Goal: Obtain resource: Obtain resource

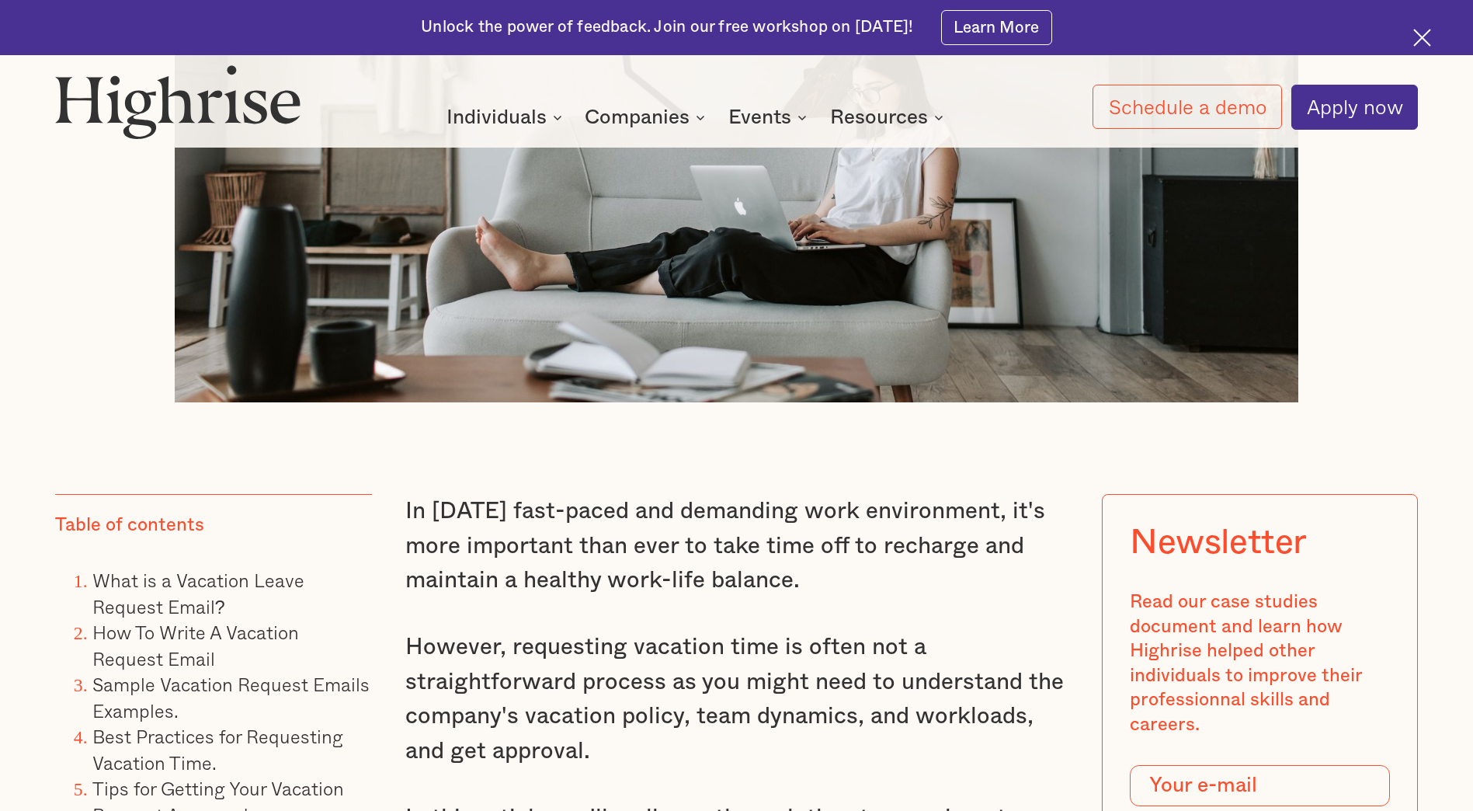
scroll to position [1243, 0]
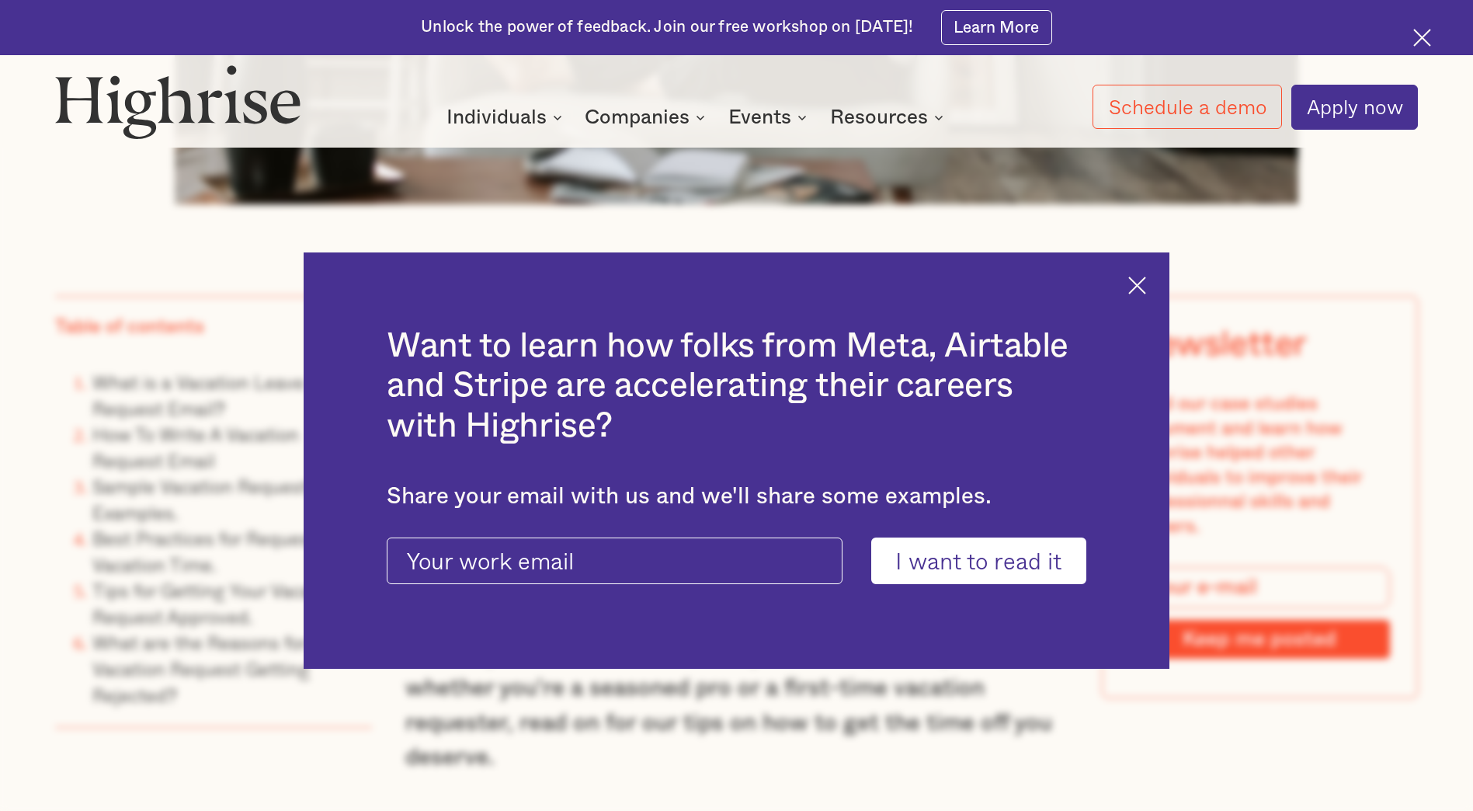
click at [1143, 277] on img at bounding box center [1137, 285] width 18 height 18
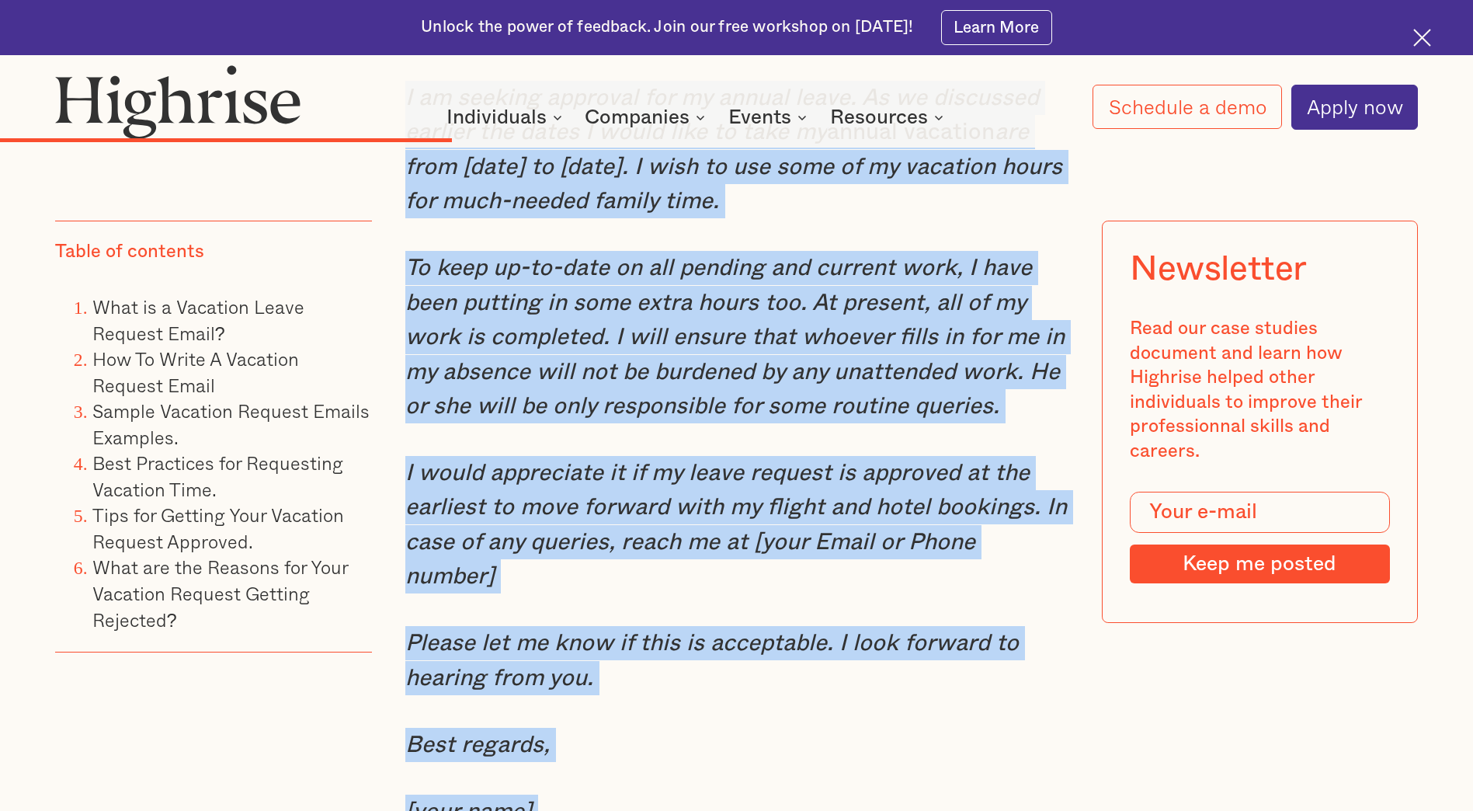
scroll to position [6702, 0]
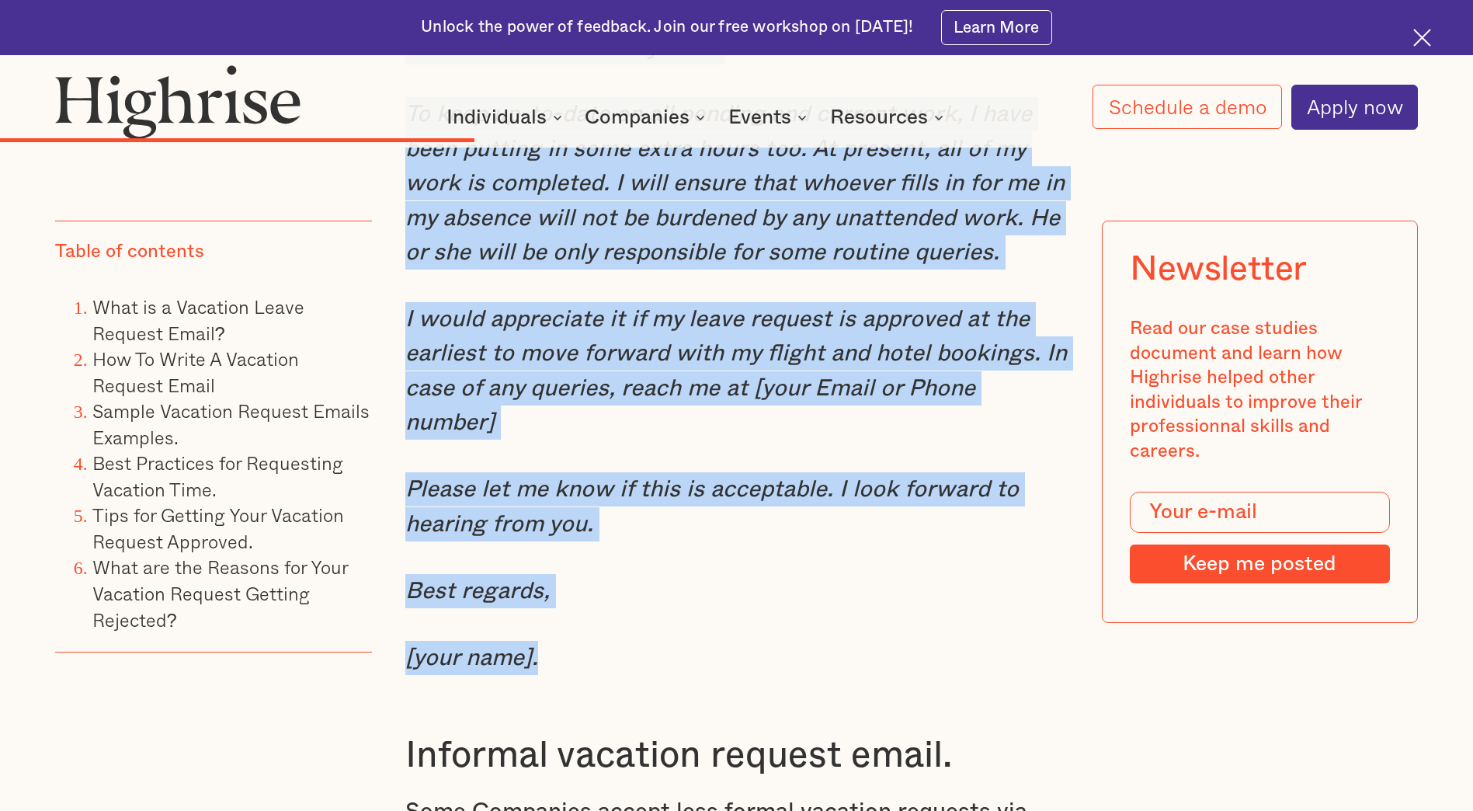
drag, startPoint x: 404, startPoint y: 266, endPoint x: 942, endPoint y: 660, distance: 666.9
click at [942, 660] on div "Sample Vacation Request Emails Examples. Formal vacation request email. When wo…" at bounding box center [736, 511] width 662 height 2466
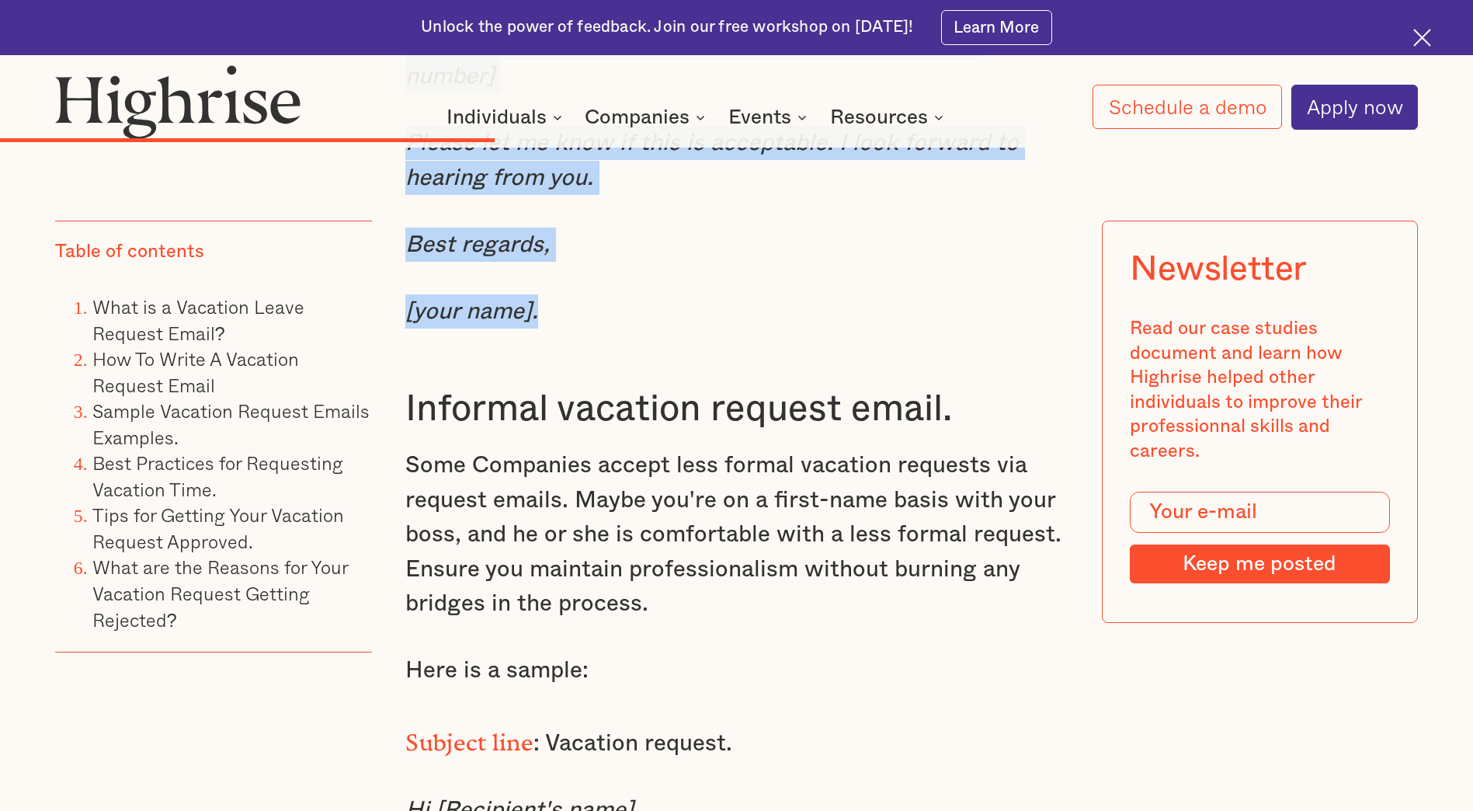
scroll to position [7013, 0]
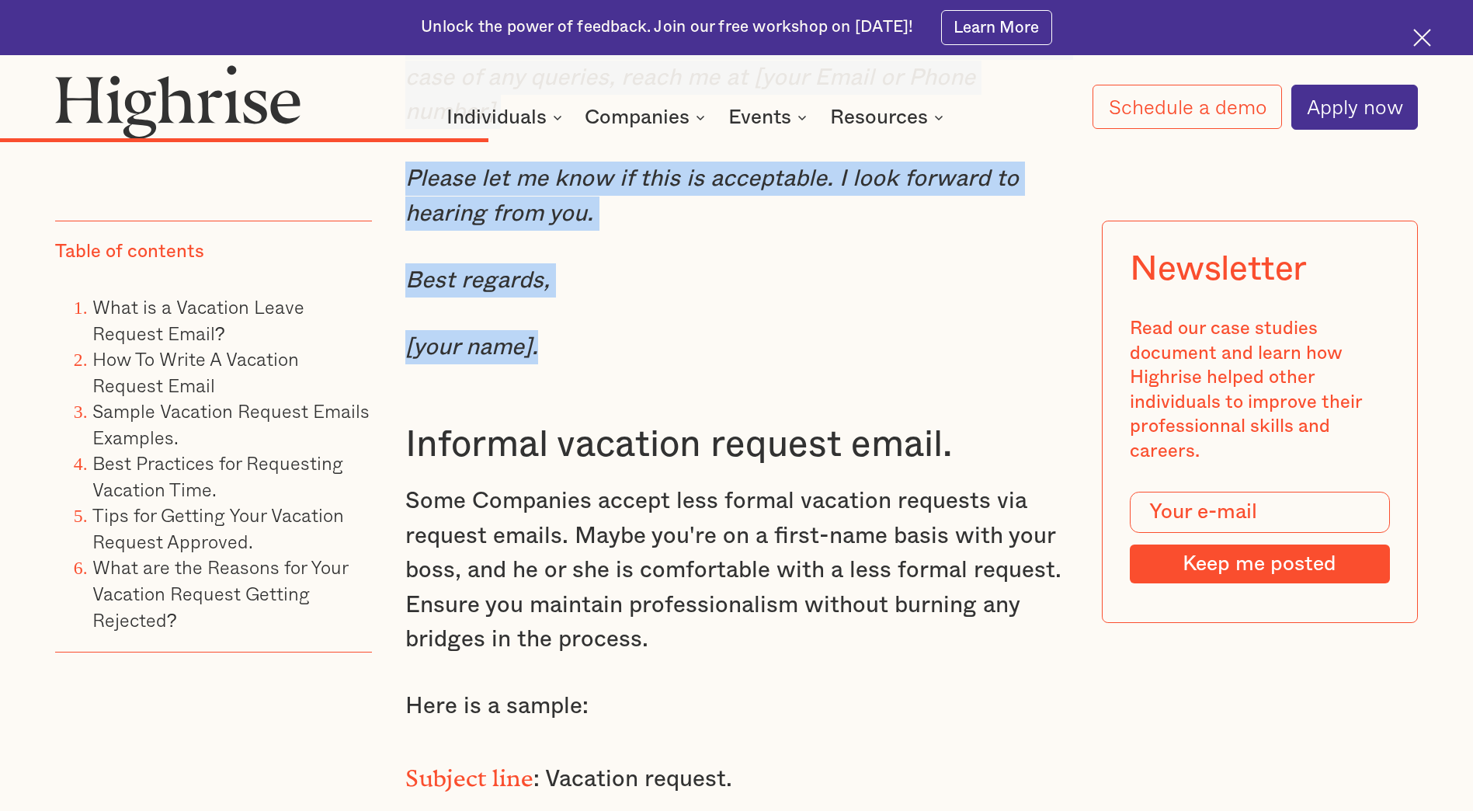
copy div "Here is a sample vacation request email: Subject line : Annual leave request. D…"
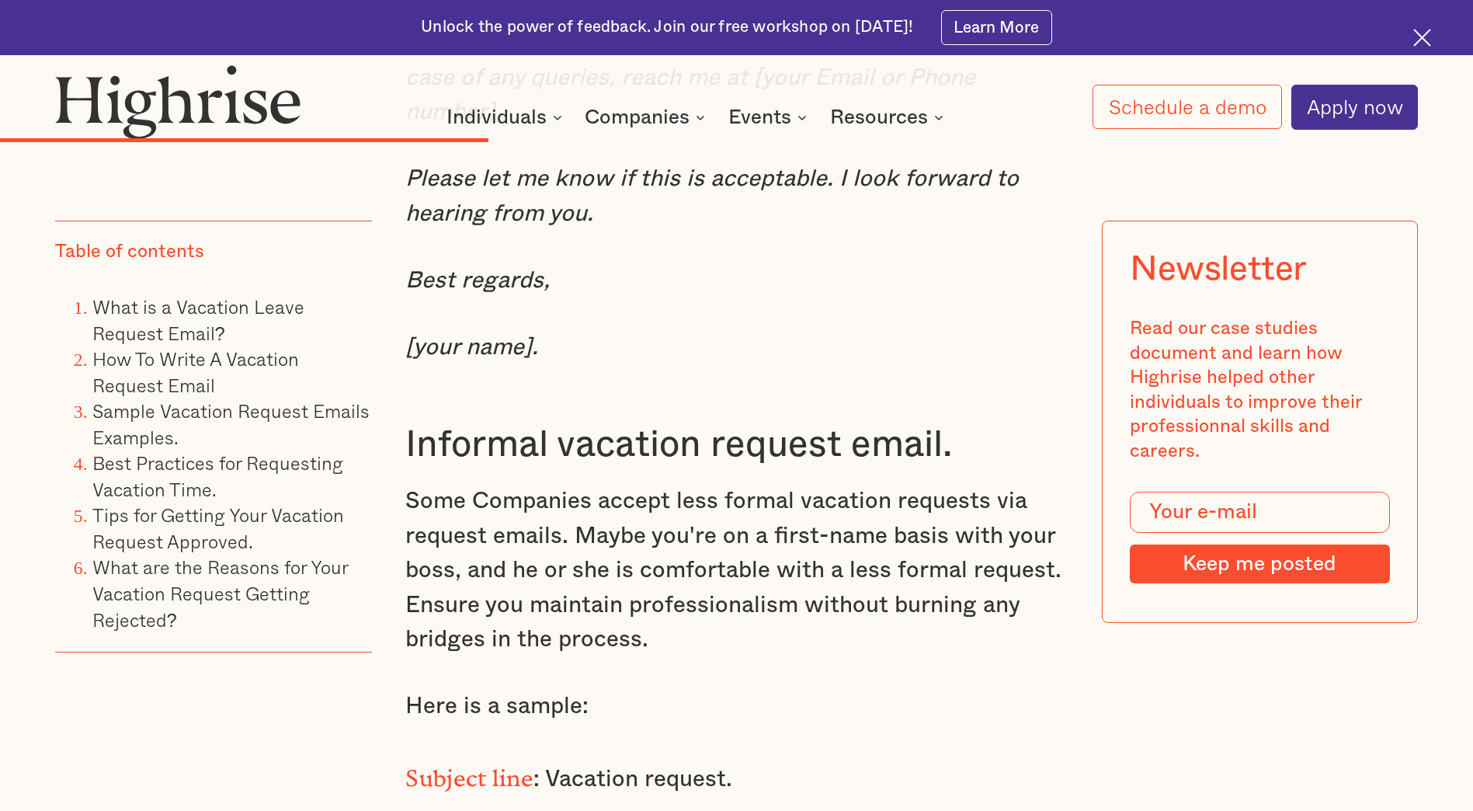
click at [1036, 773] on p "Subject line : Vacation request." at bounding box center [736, 776] width 662 height 40
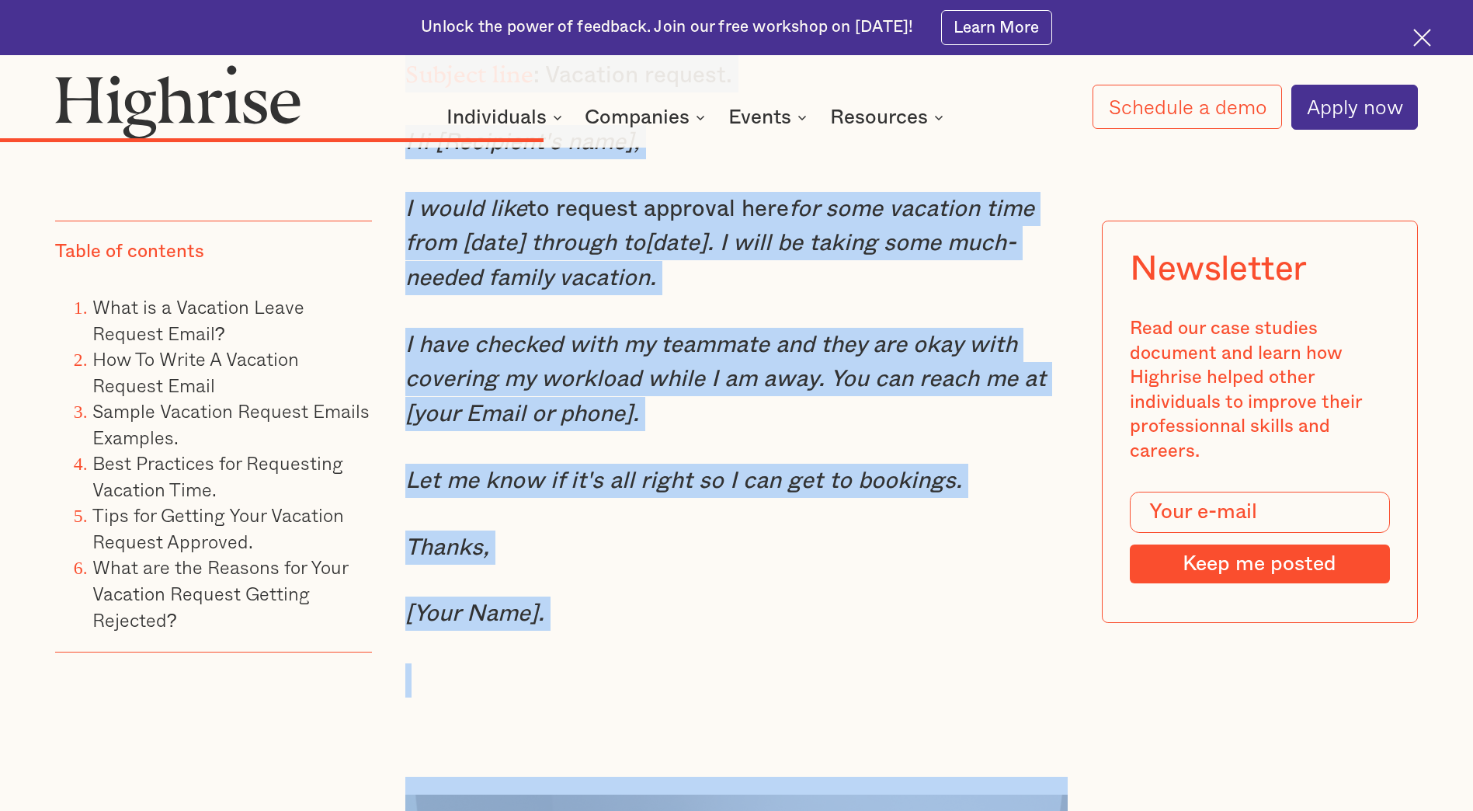
scroll to position [7822, 0]
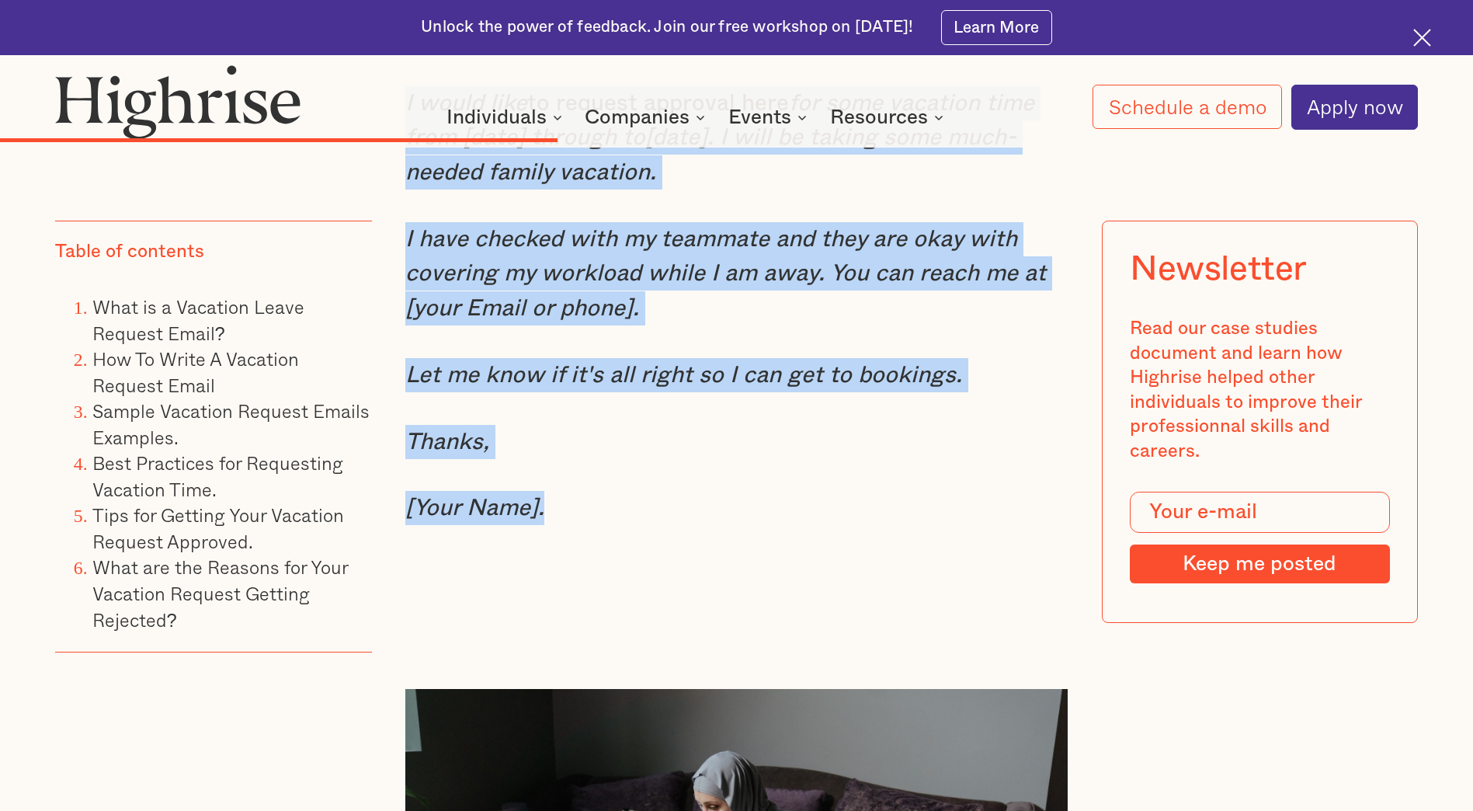
drag, startPoint x: 405, startPoint y: 249, endPoint x: 885, endPoint y: 515, distance: 548.6
copy div "Here is a sample: Subject line : Vacation request. Hi [Recipient's name], I wou…"
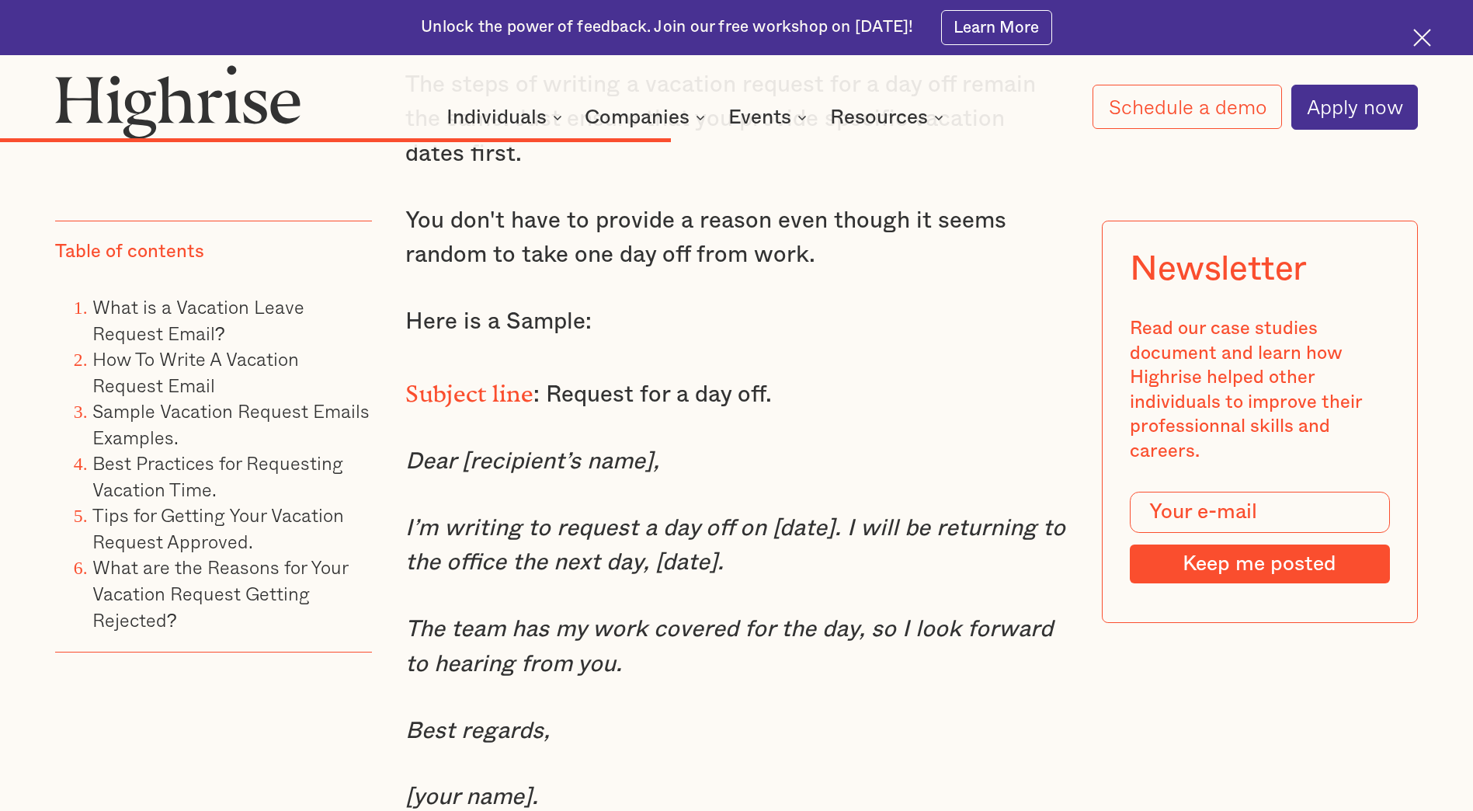
scroll to position [9298, 0]
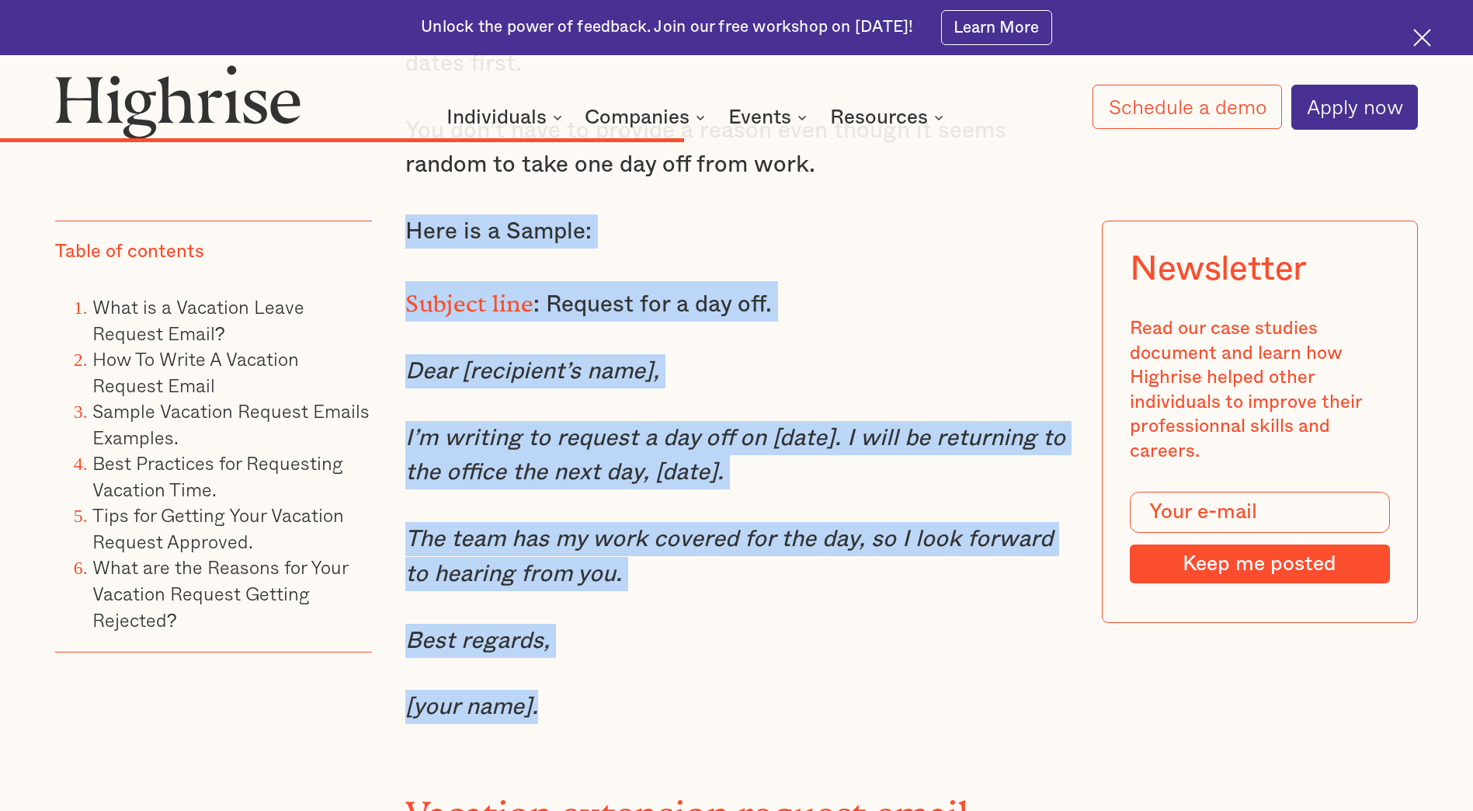
drag, startPoint x: 408, startPoint y: 247, endPoint x: 932, endPoint y: 696, distance: 690.2
click at [932, 696] on div "One-day vacation request email. One day off is still time off from your daily o…" at bounding box center [736, 676] width 662 height 1840
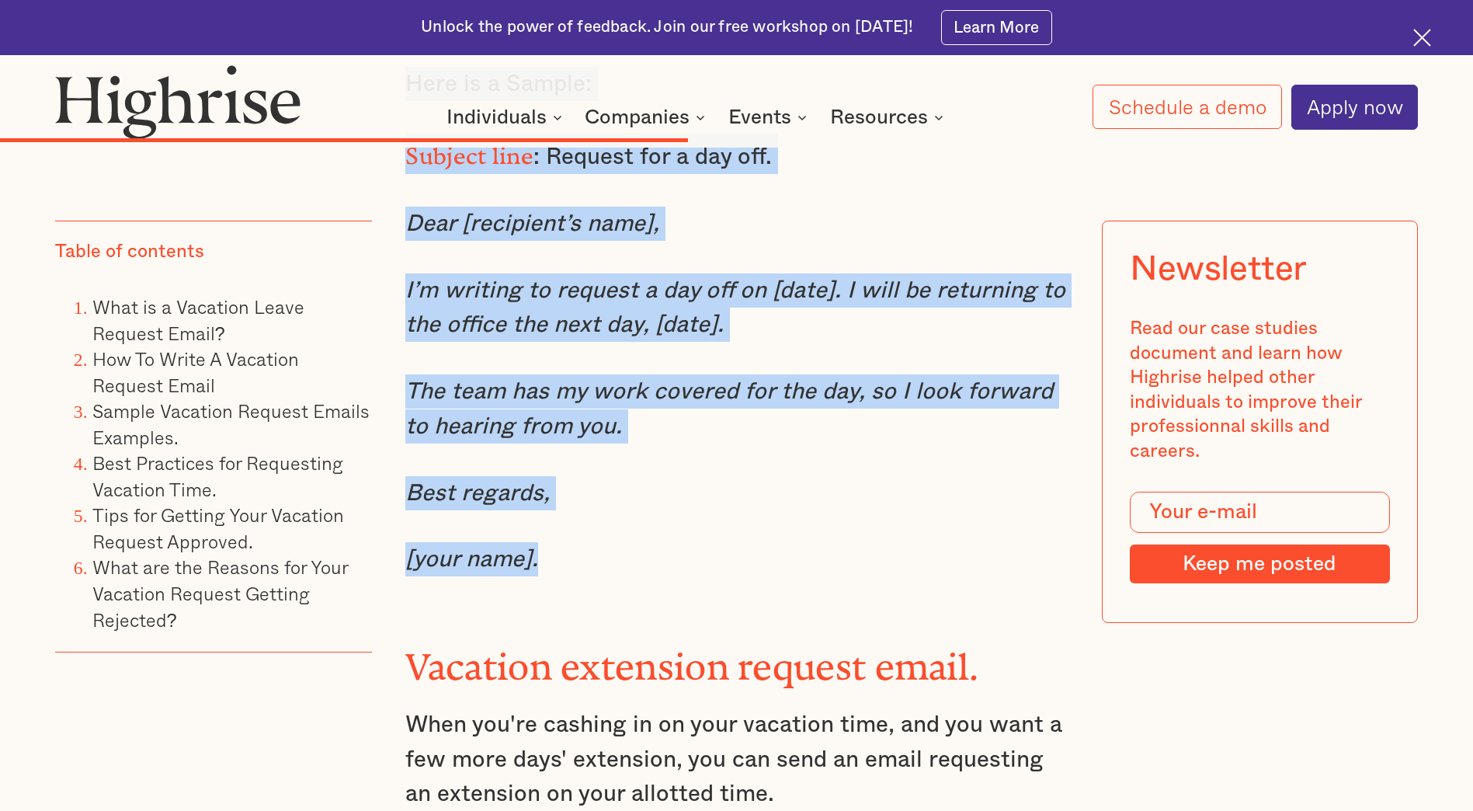
scroll to position [9531, 0]
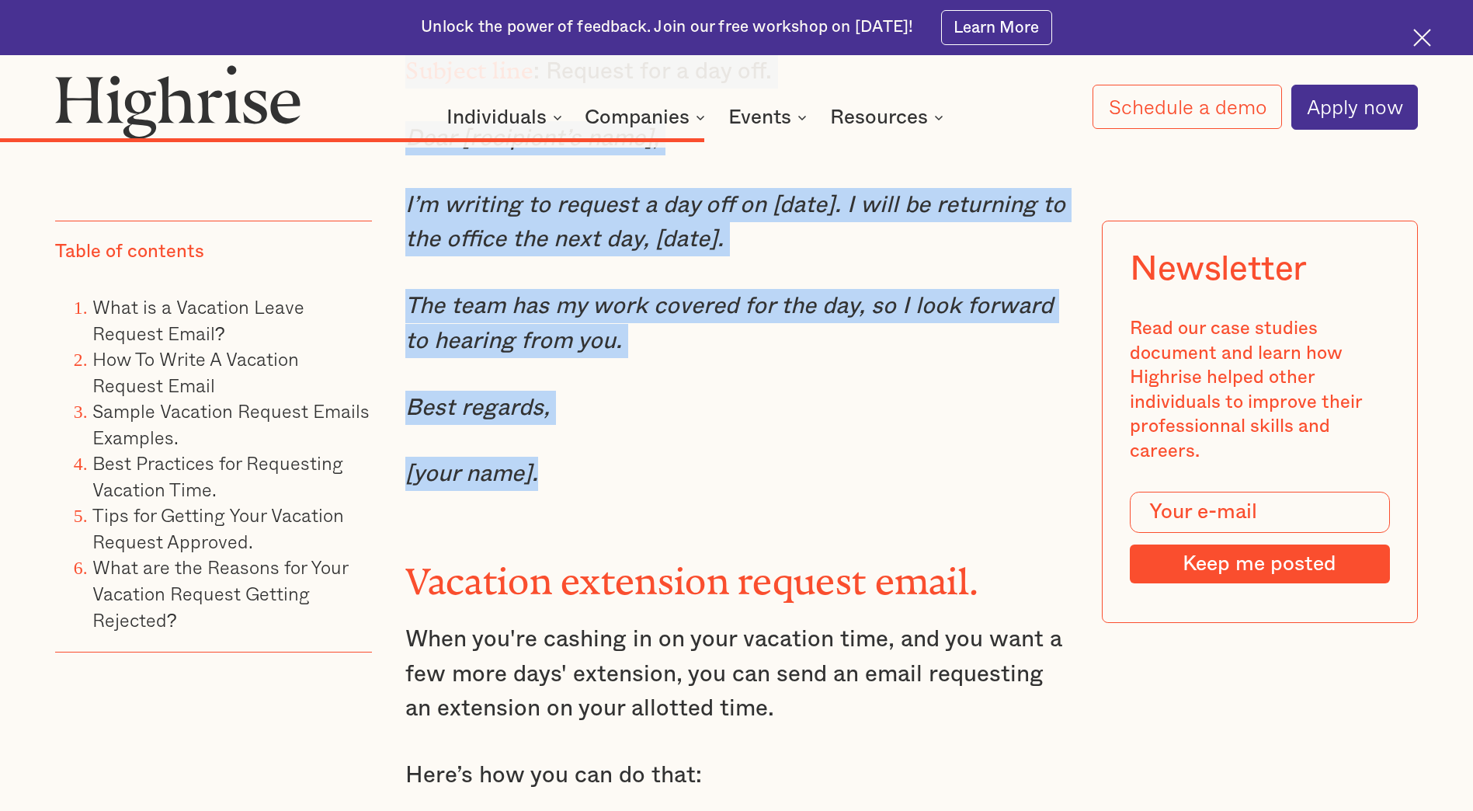
copy div "Here is a Sample: Subject line : Request for a day off. Dear [recipient’s name]…"
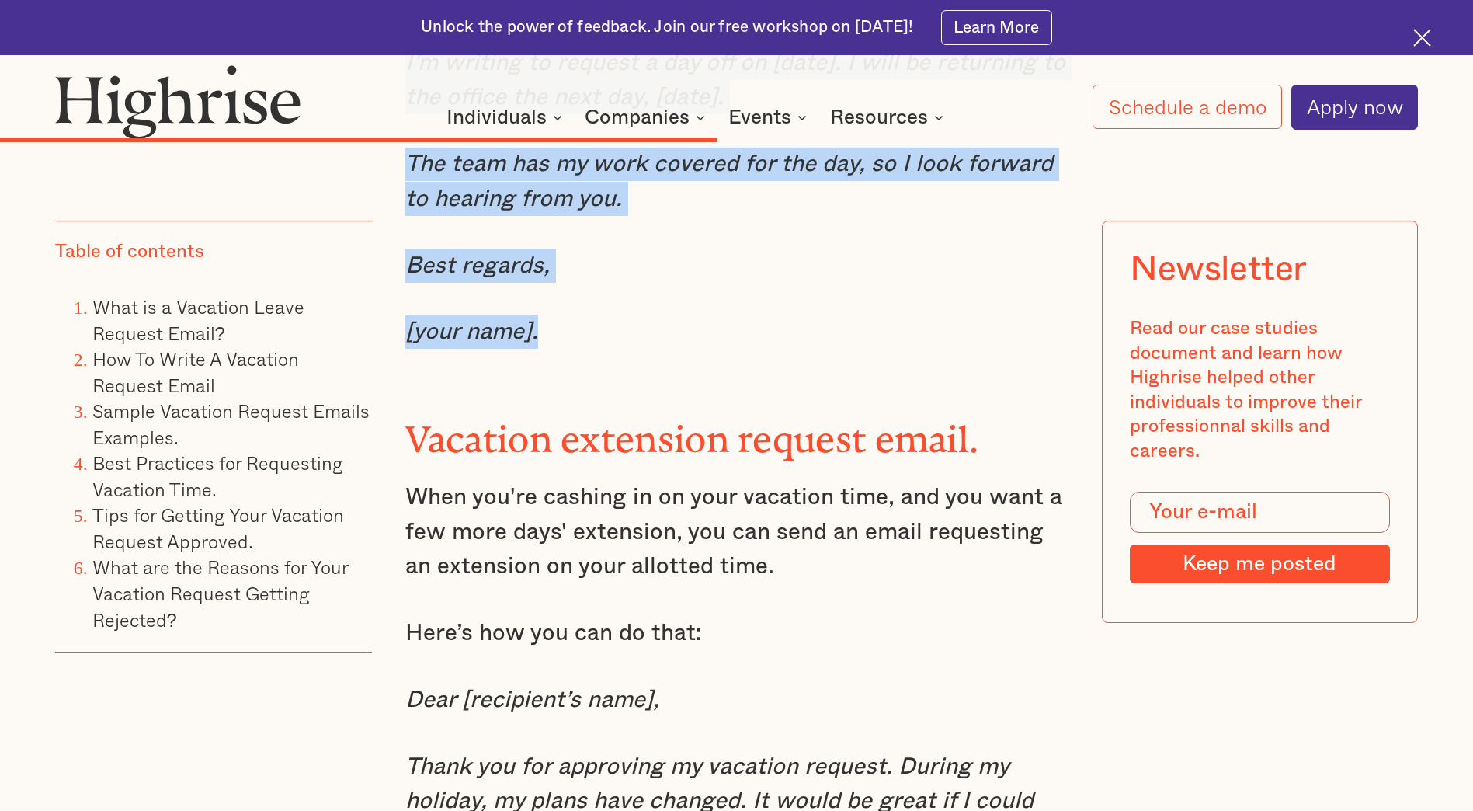
scroll to position [9686, 0]
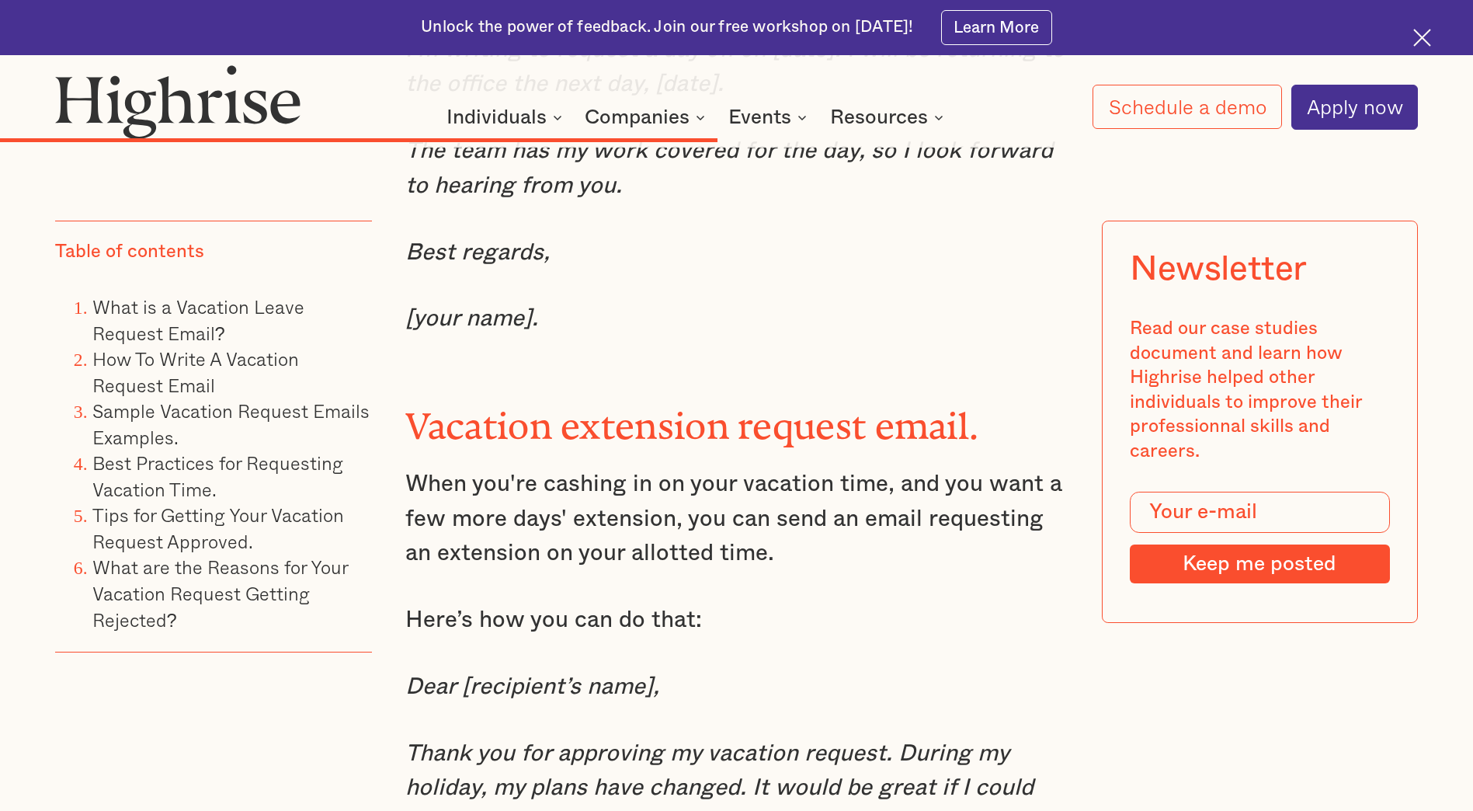
click at [795, 632] on p "Here’s how you can do that:" at bounding box center [736, 620] width 662 height 34
click at [808, 631] on p "Here’s how you can do that:" at bounding box center [736, 620] width 662 height 34
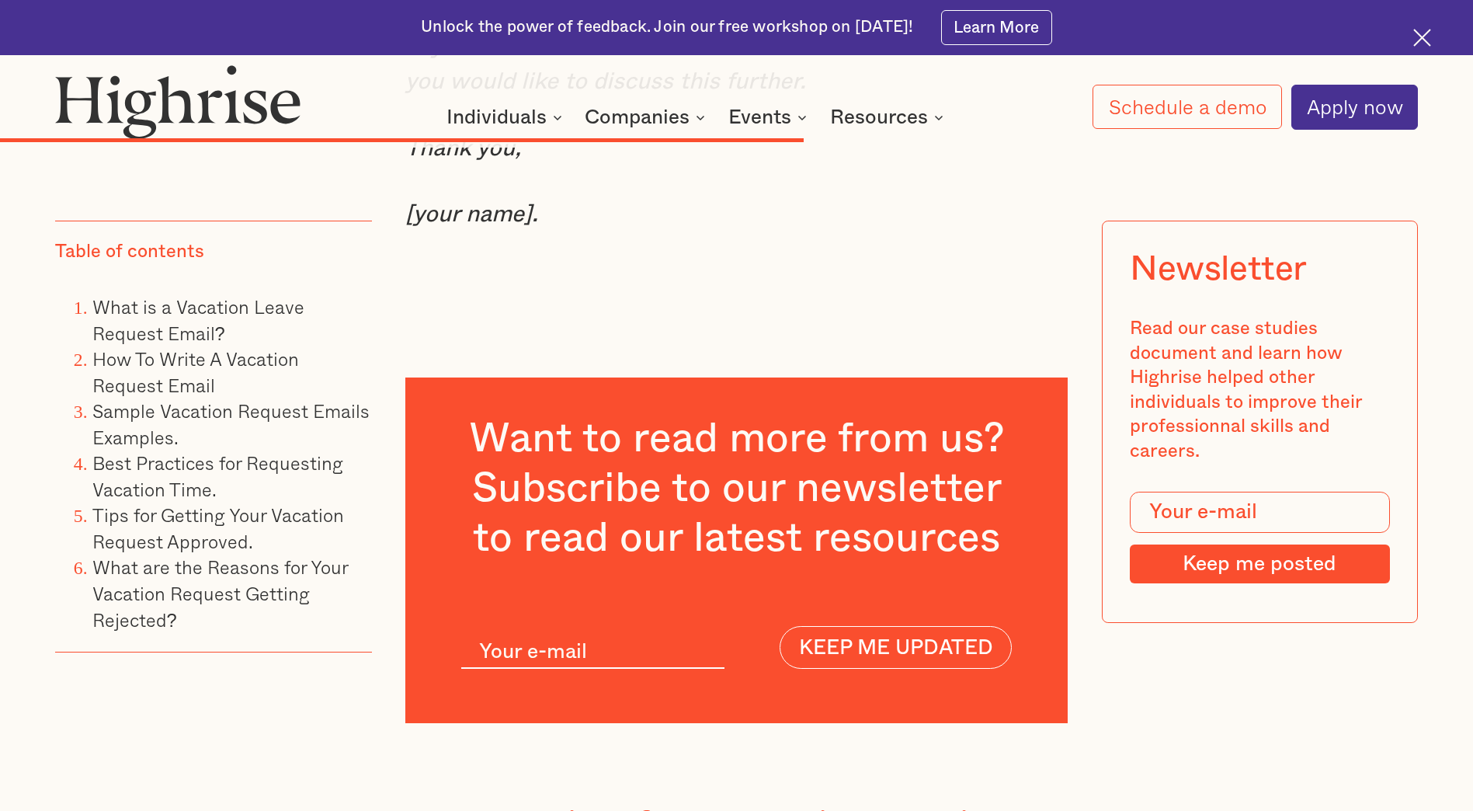
scroll to position [10308, 0]
